Goal: Task Accomplishment & Management: Complete application form

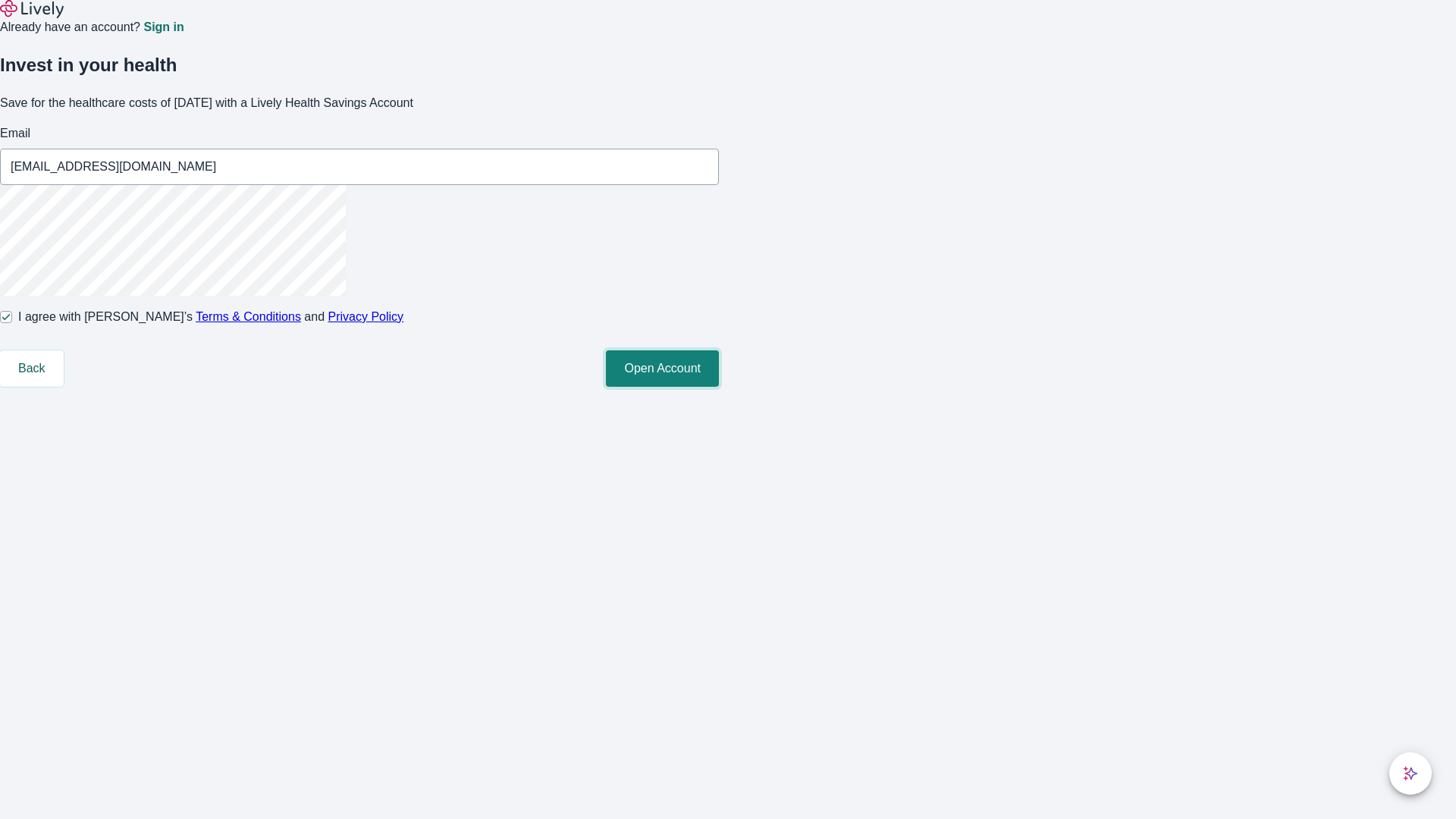
click at [719, 387] on button "Open Account" at bounding box center [663, 368] width 113 height 37
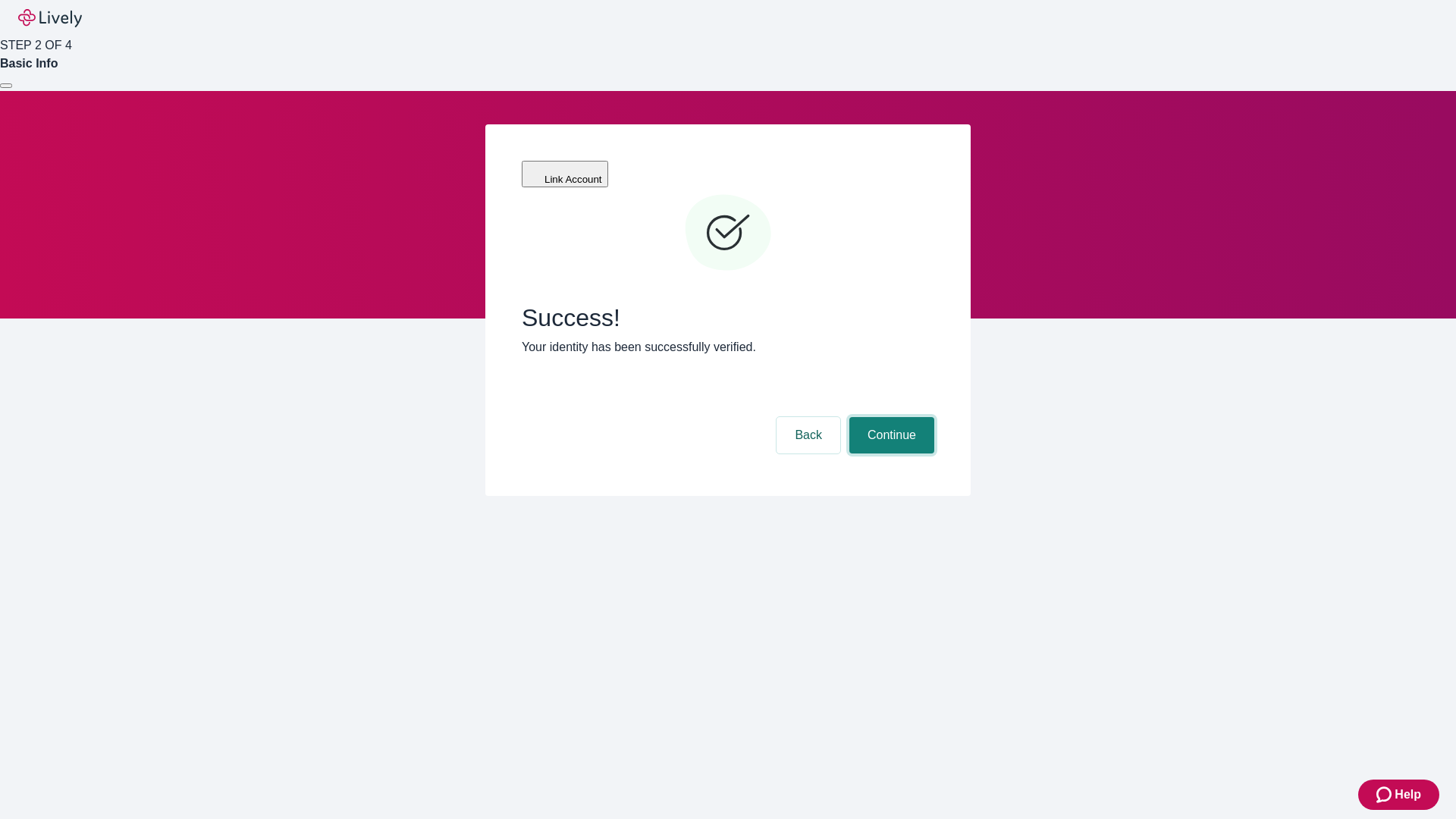
click at [889, 417] on button "Continue" at bounding box center [892, 435] width 85 height 37
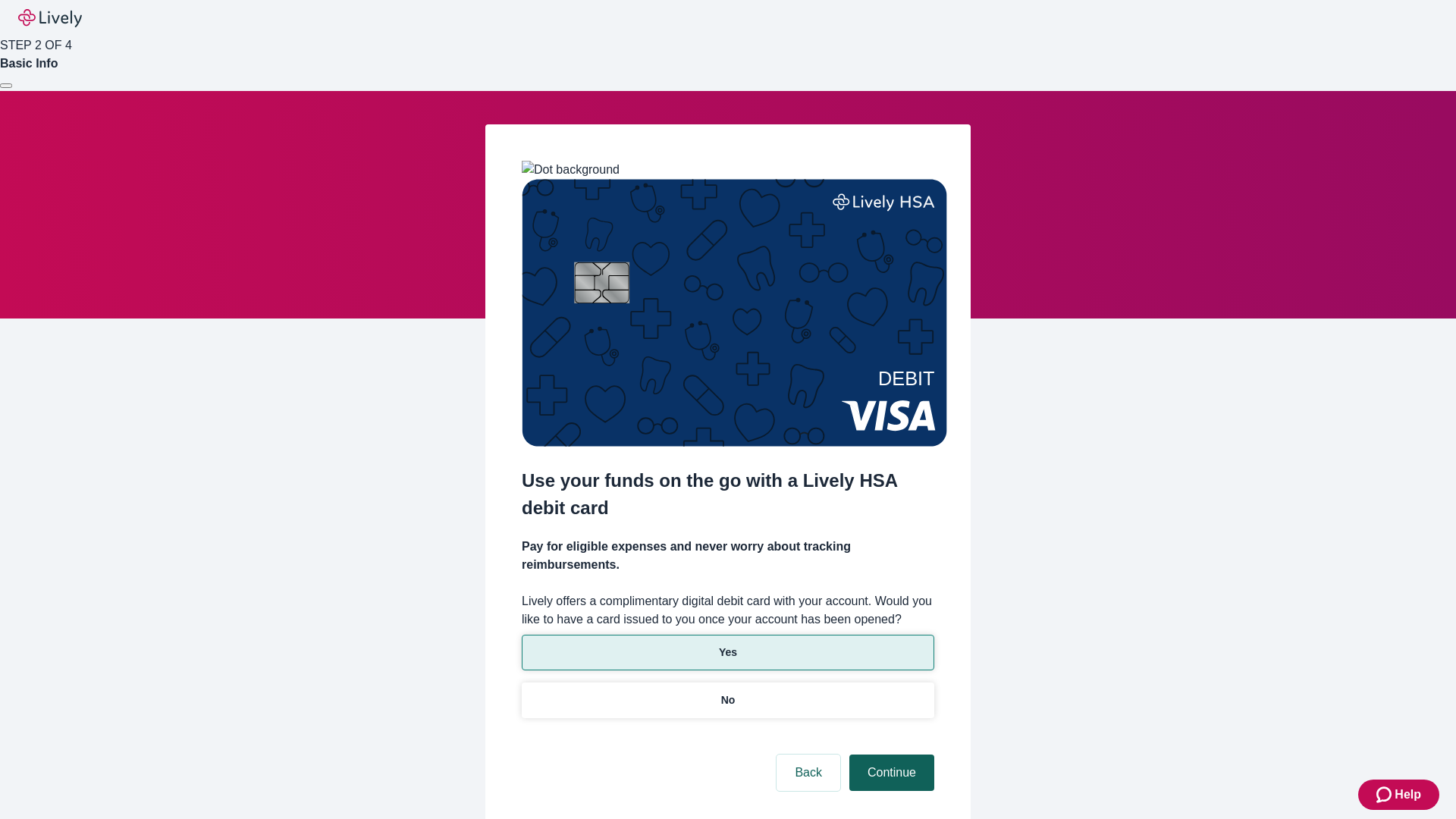
click at [728, 645] on p "Yes" at bounding box center [728, 652] width 18 height 16
click at [889, 755] on button "Continue" at bounding box center [892, 773] width 85 height 37
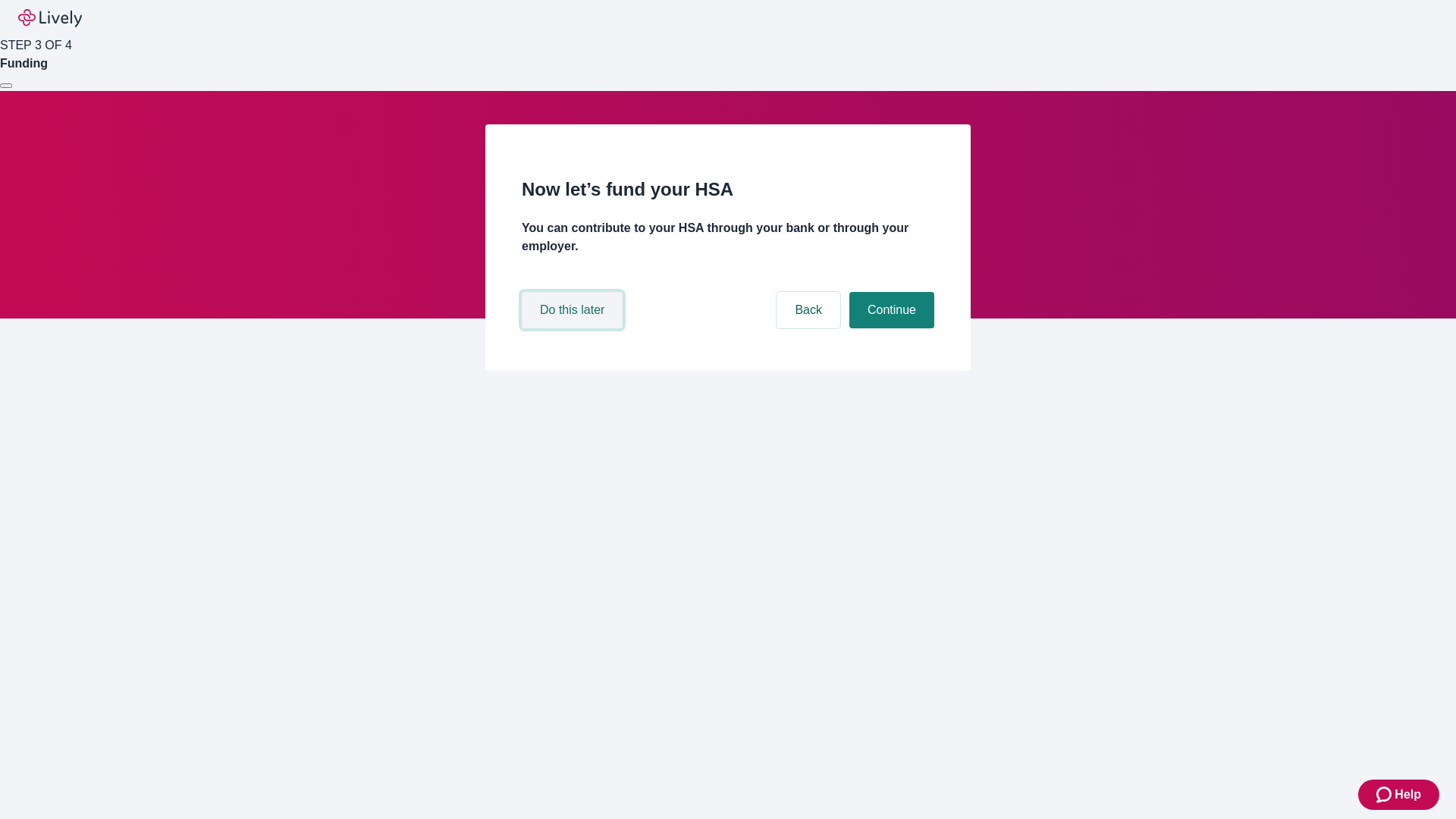
click at [574, 329] on button "Do this later" at bounding box center [571, 310] width 101 height 37
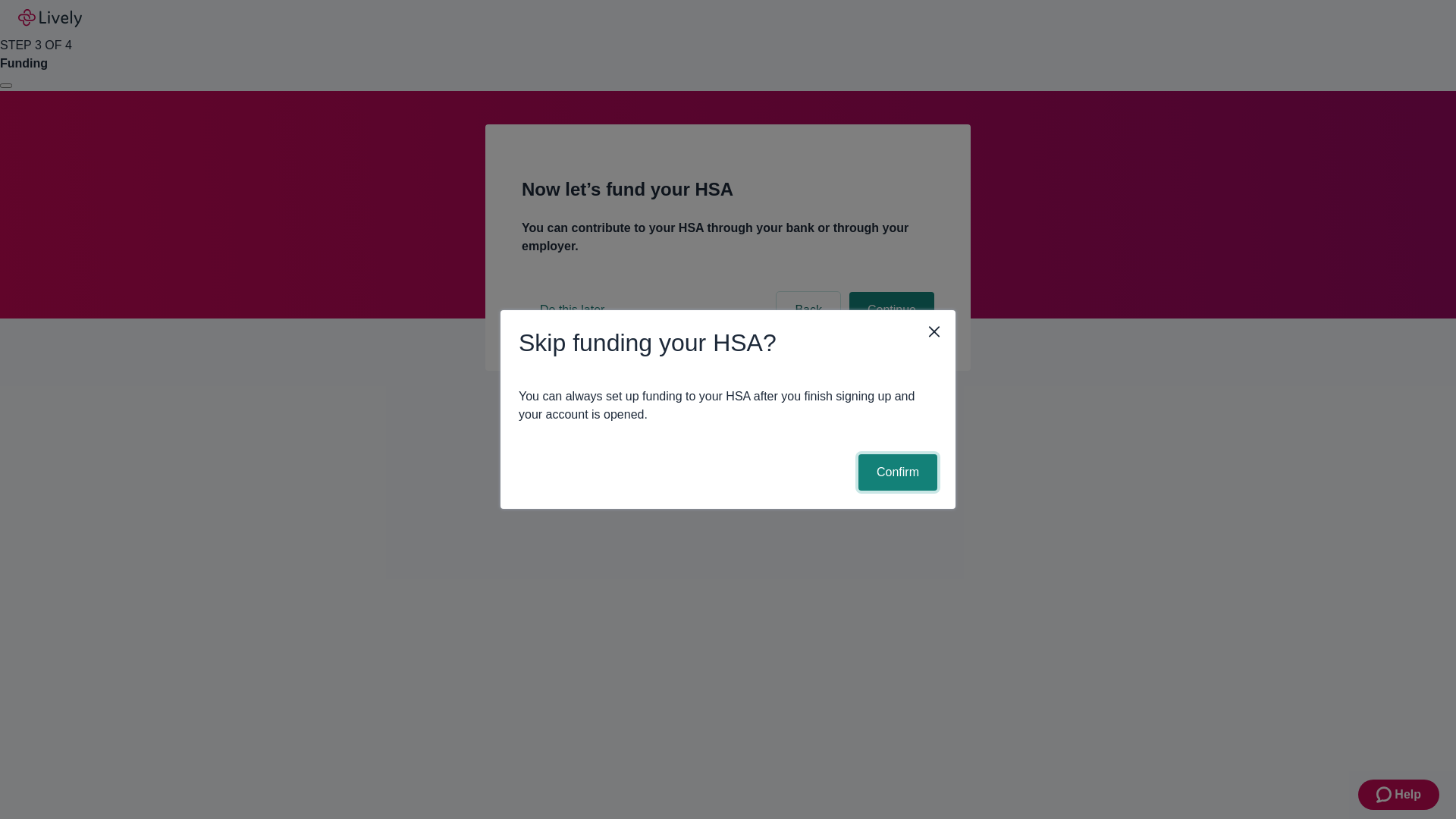
click at [896, 473] on button "Confirm" at bounding box center [898, 473] width 79 height 37
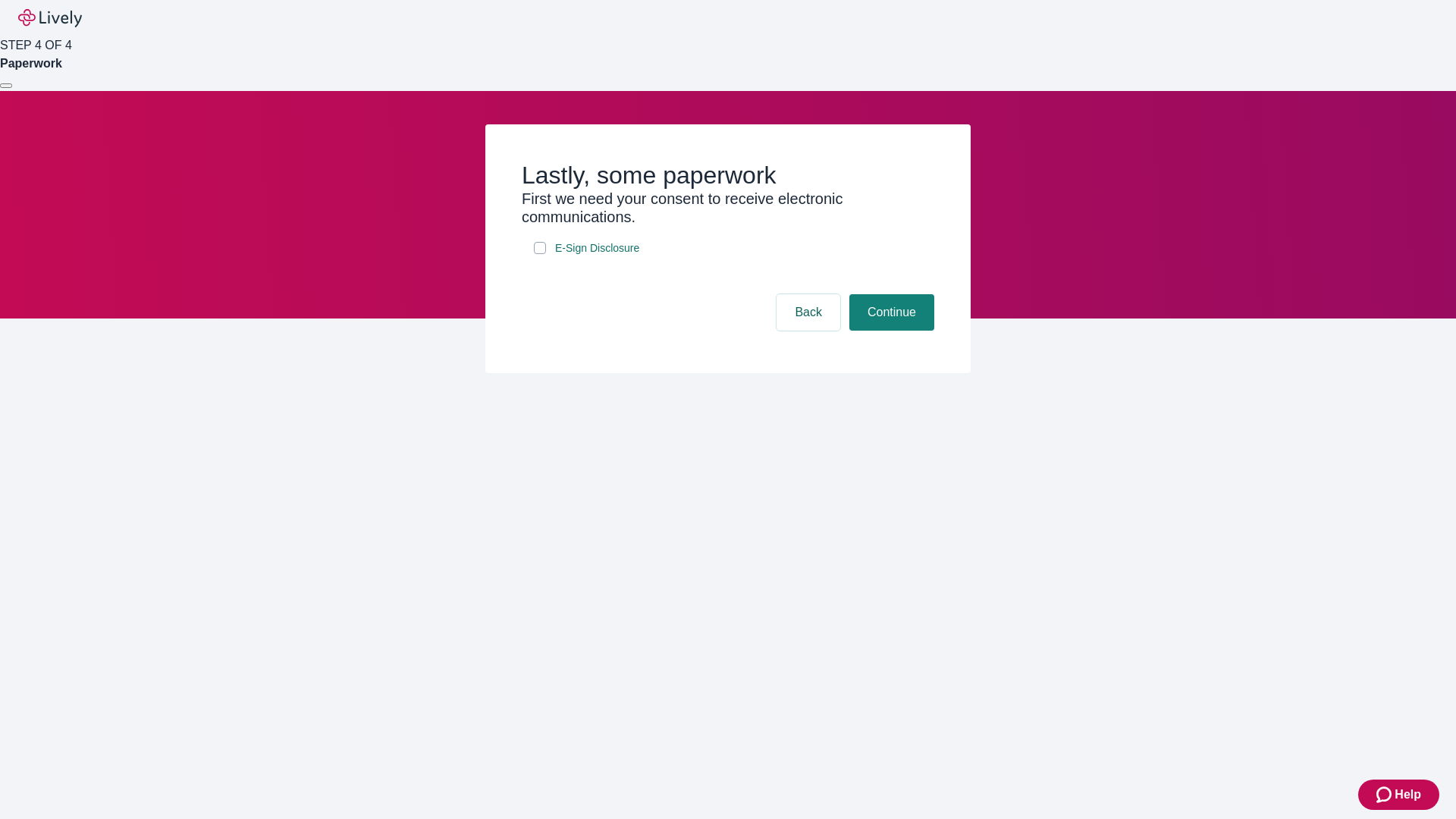
click at [540, 254] on input "E-Sign Disclosure" at bounding box center [539, 248] width 12 height 12
checkbox input "true"
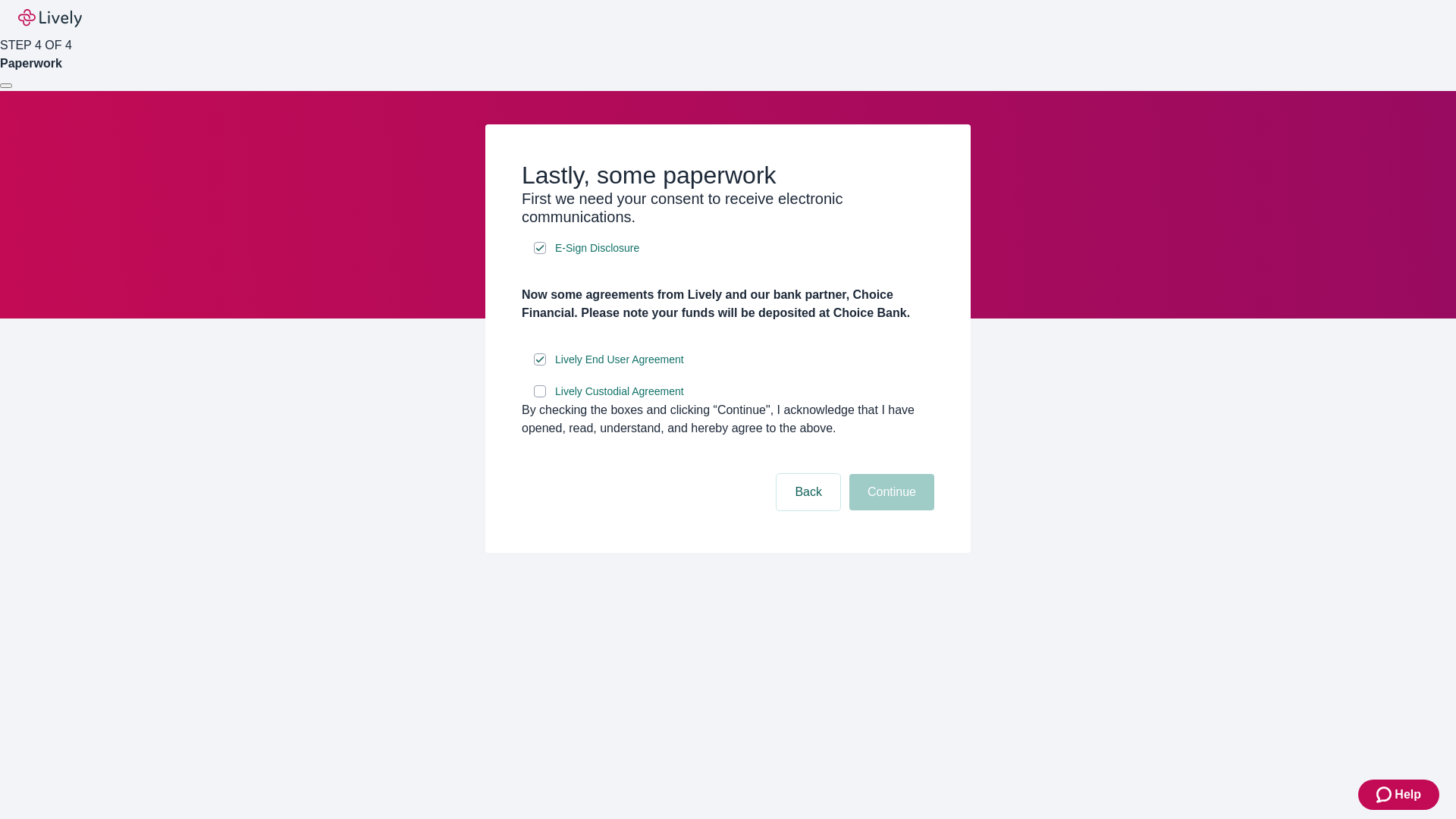
click at [540, 397] on input "Lively Custodial Agreement" at bounding box center [539, 391] width 12 height 12
checkbox input "true"
click at [889, 510] on button "Continue" at bounding box center [892, 492] width 85 height 37
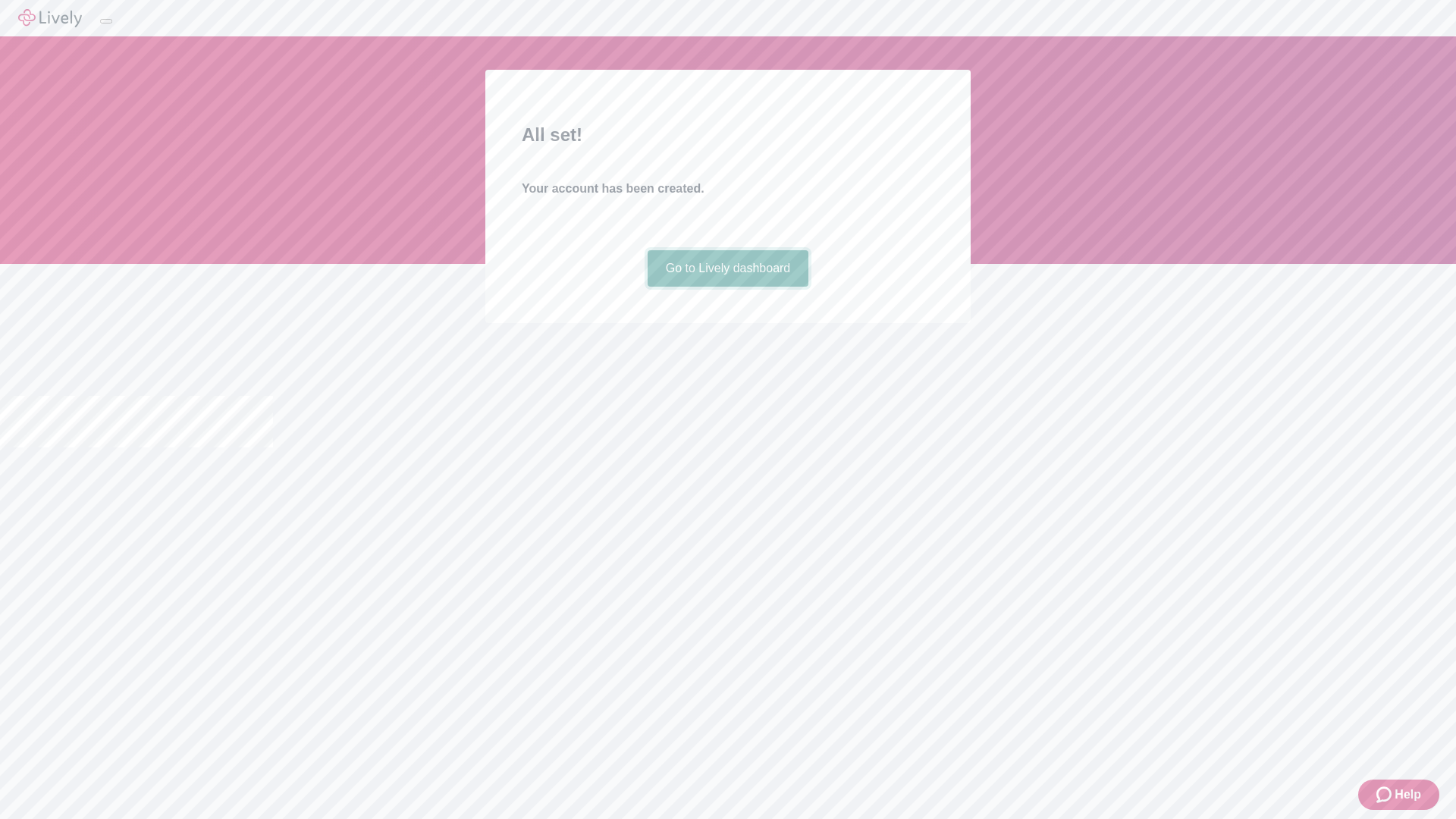
click at [728, 287] on link "Go to Lively dashboard" at bounding box center [728, 268] width 162 height 37
